Goal: Check status: Check status

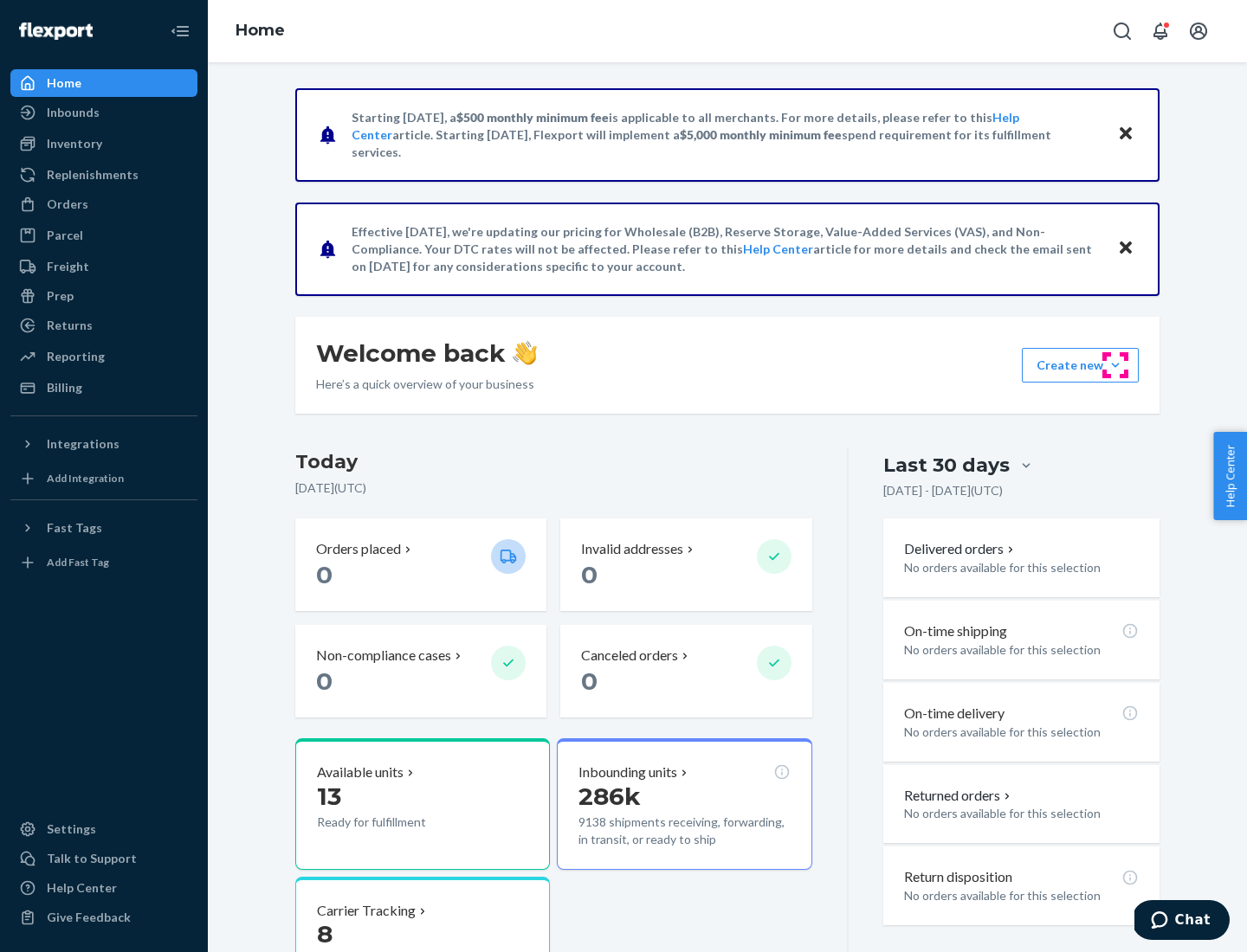
click at [1116, 365] on button "Create new Create new inbound Create new order Create new product" at bounding box center [1080, 365] width 116 height 35
click at [59, 296] on div "Prep" at bounding box center [60, 295] width 27 height 17
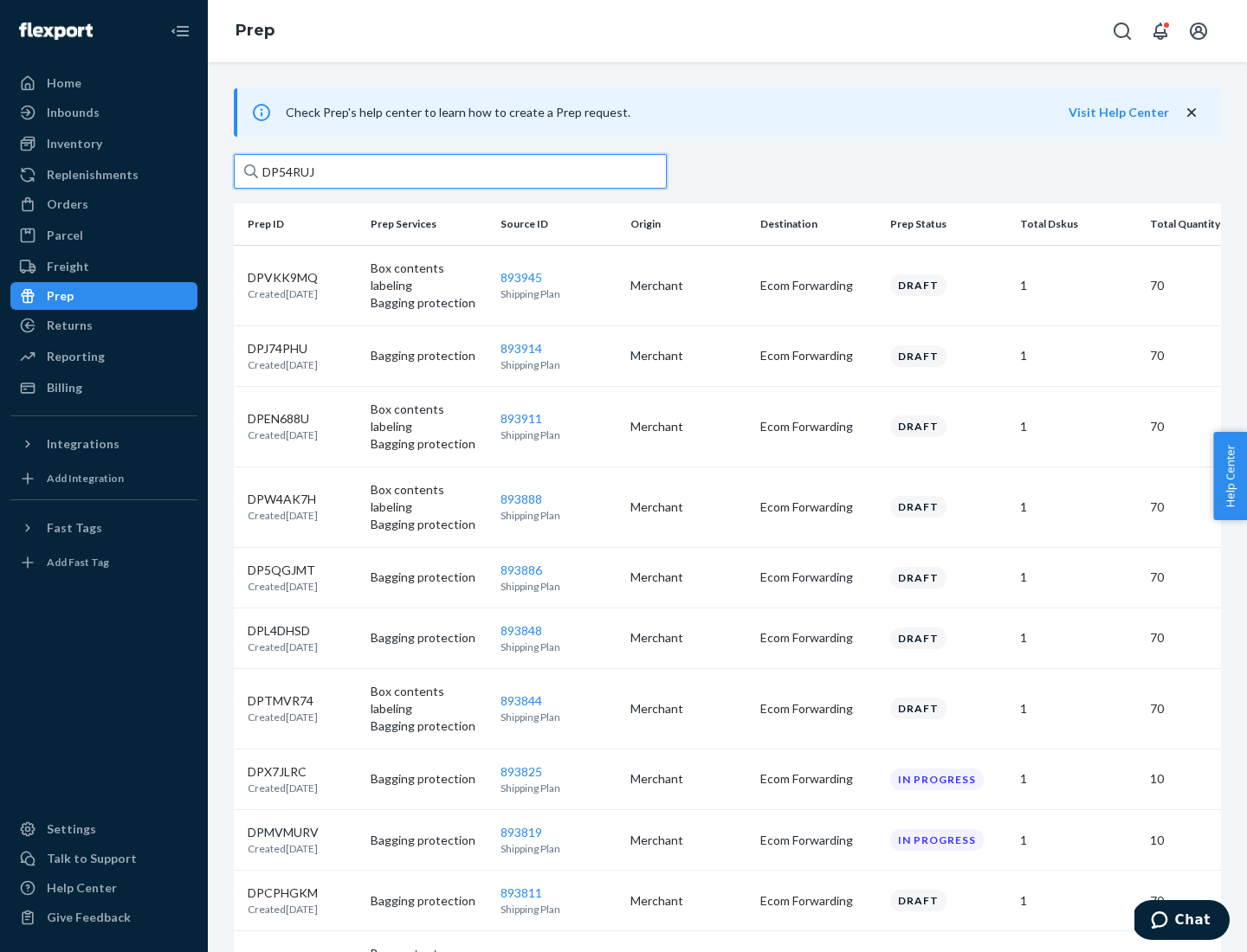
type input "DP54RUJL"
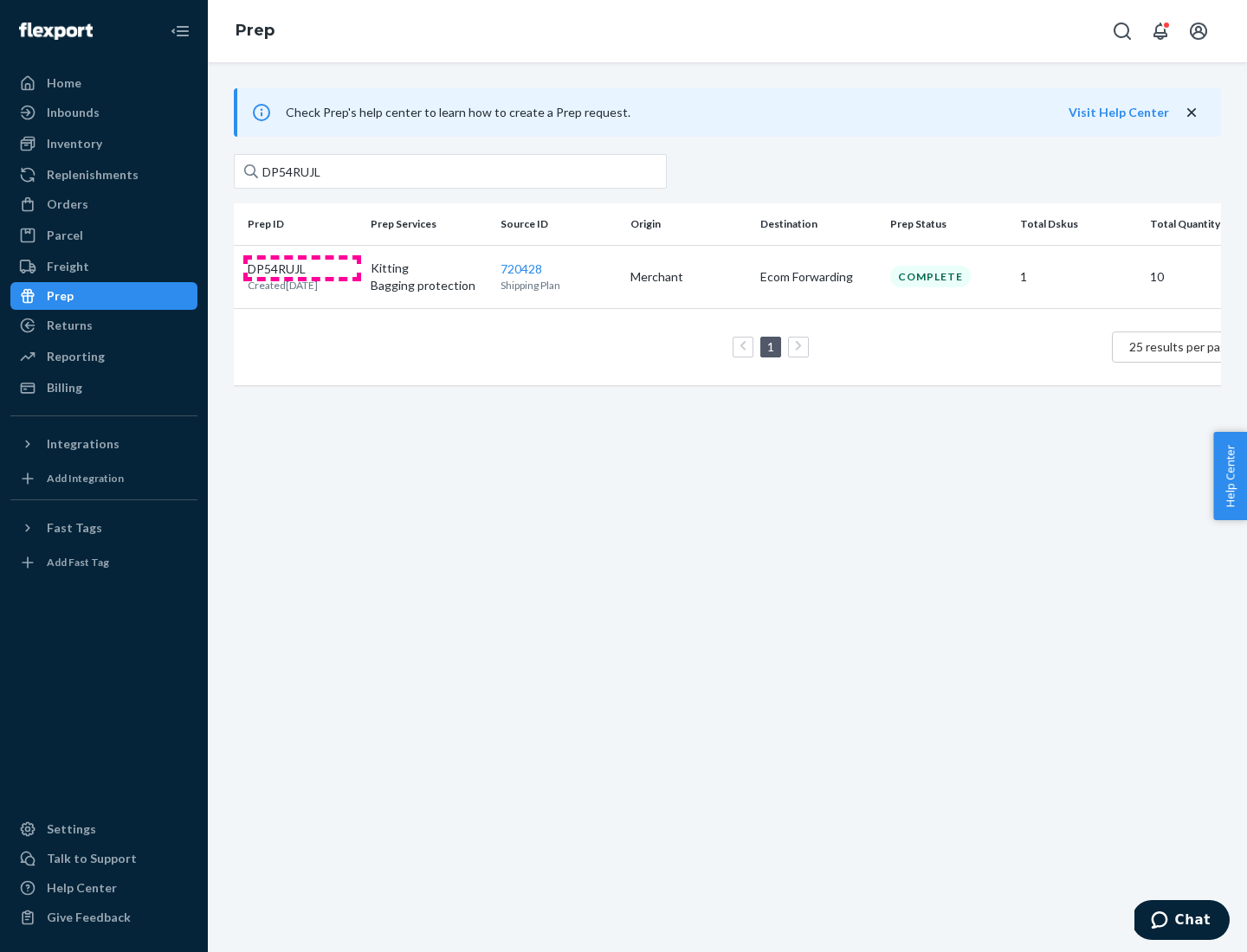
click at [303, 268] on p "DP54RUJL" at bounding box center [283, 269] width 70 height 17
